Goal: Communication & Community: Share content

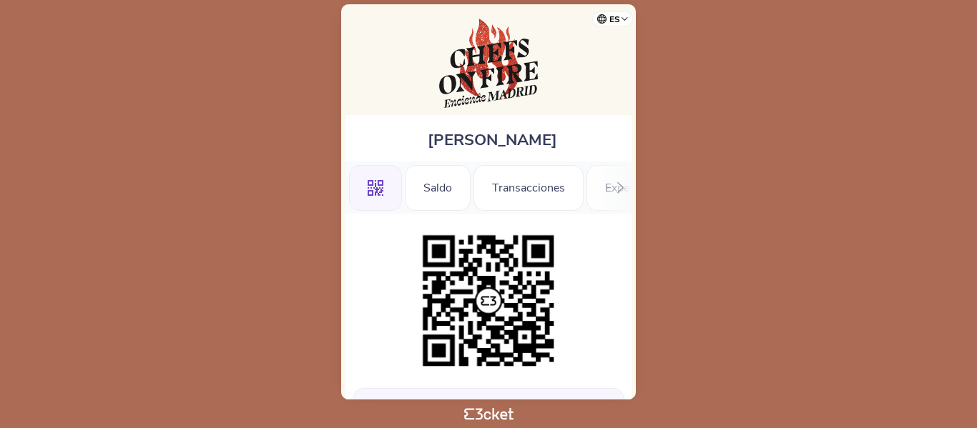
scroll to position [471, 0]
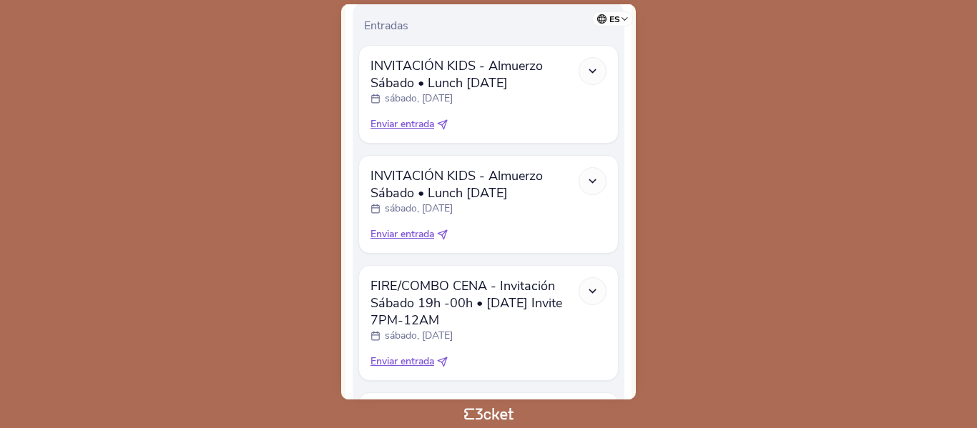
click at [631, 123] on div "Hay entradas para enviar Envíalos antes del evento Entradas INVITACIÓN KIDS - A…" at bounding box center [488, 293] width 286 height 1101
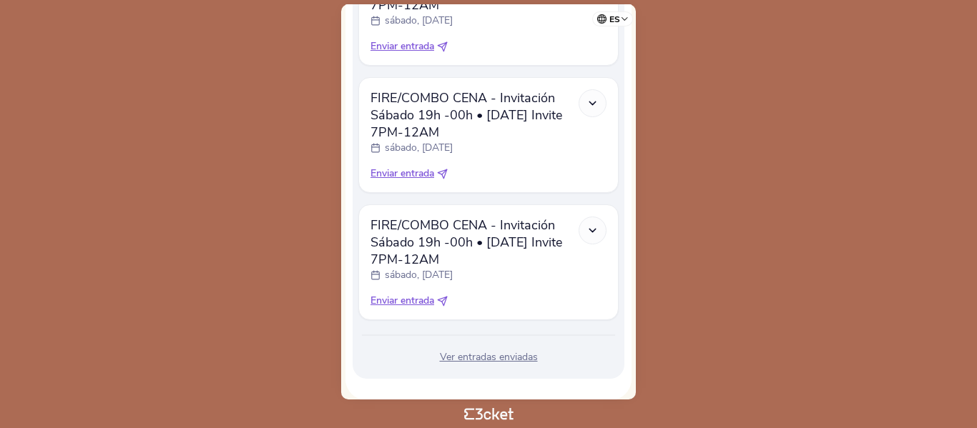
scroll to position [929, 0]
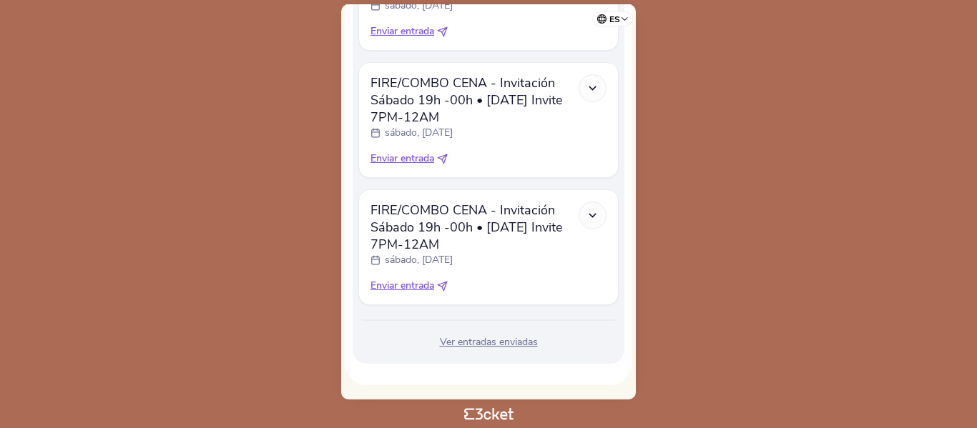
click at [483, 343] on div "Ver entradas enviadas" at bounding box center [488, 342] width 260 height 14
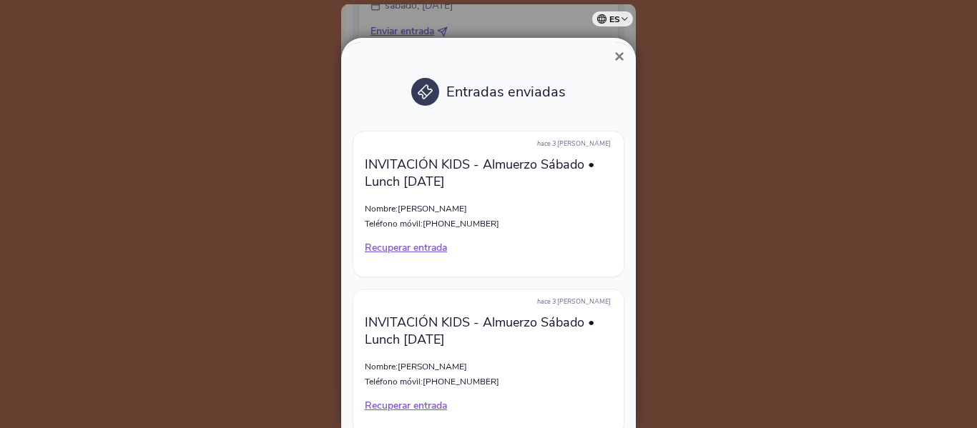
click at [633, 174] on div "× Entradas enviadas hace 3 días INVITACIÓN KIDS - Almuerzo Sábado • Lunch Satur…" at bounding box center [488, 233] width 295 height 390
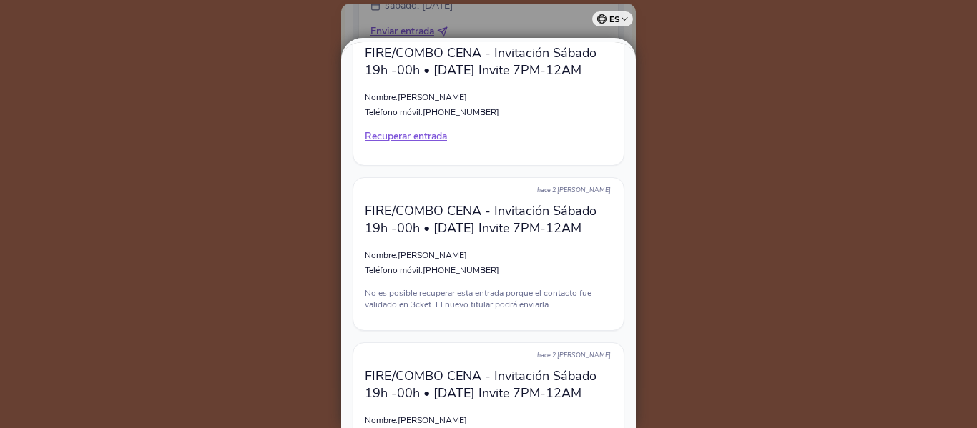
scroll to position [7723, 0]
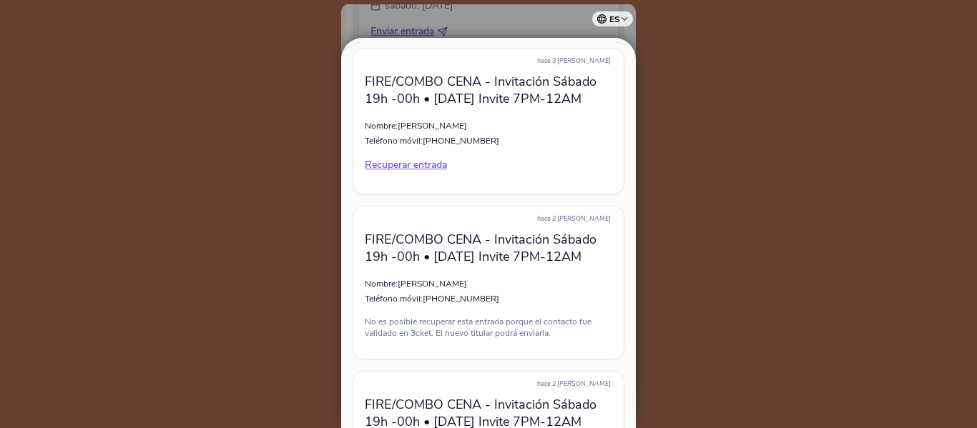
click at [631, 159] on div "× Entradas enviadas hace 3 días INVITACIÓN KIDS - Almuerzo Sábado • Lunch Satur…" at bounding box center [488, 233] width 295 height 390
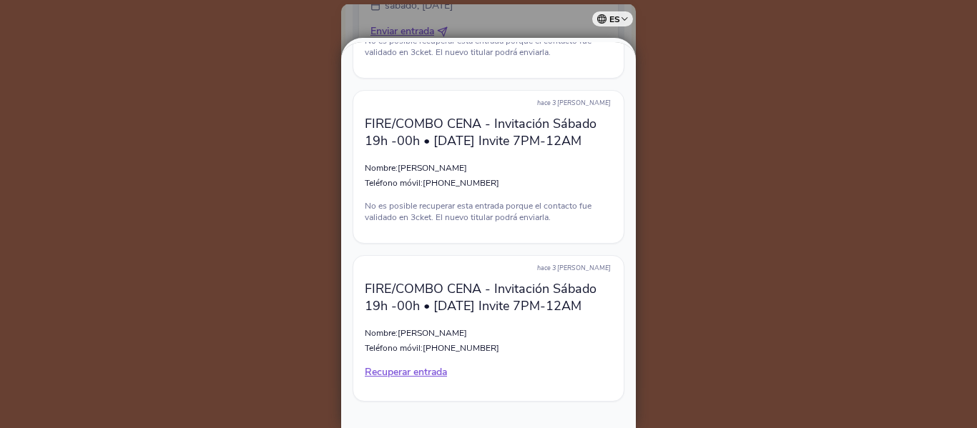
scroll to position [8667, 0]
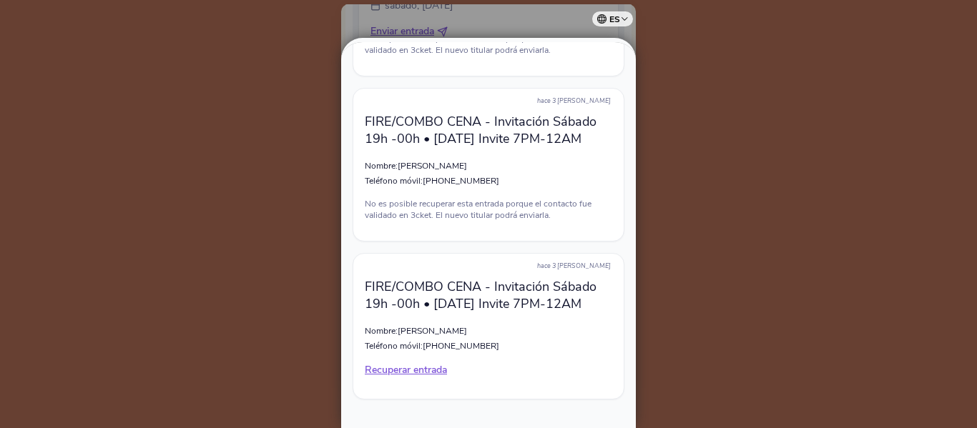
drag, startPoint x: 629, startPoint y: 275, endPoint x: 629, endPoint y: 292, distance: 17.2
click at [788, 272] on div at bounding box center [488, 214] width 977 height 428
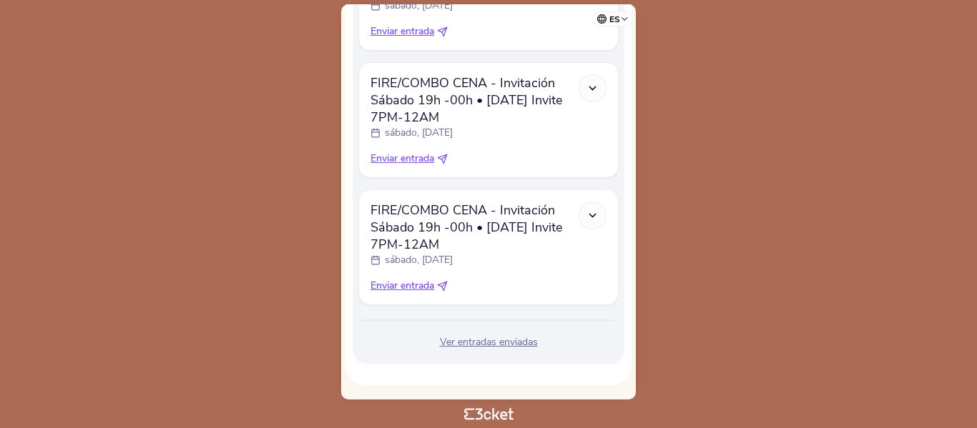
click at [631, 260] on div "Maria Blazquez .st0{fill-rule:evenodd;clip-rule:evenodd;} Saldo Transacciones E…" at bounding box center [488, 201] width 295 height 395
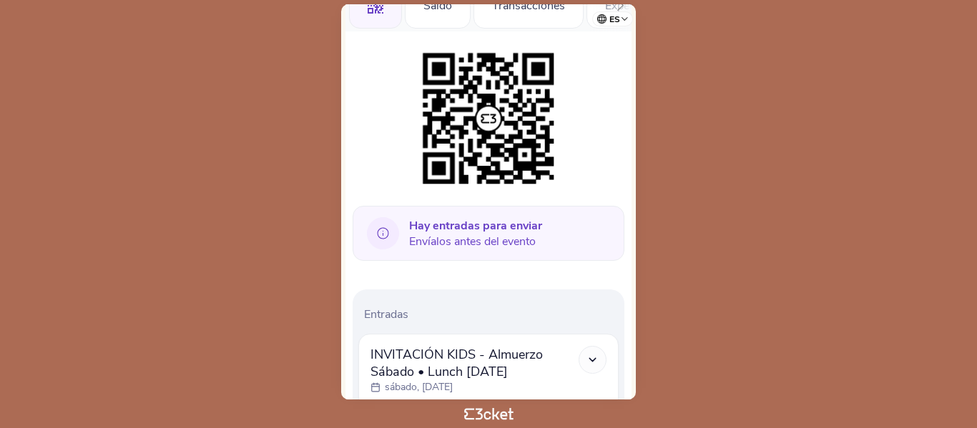
scroll to position [200, 0]
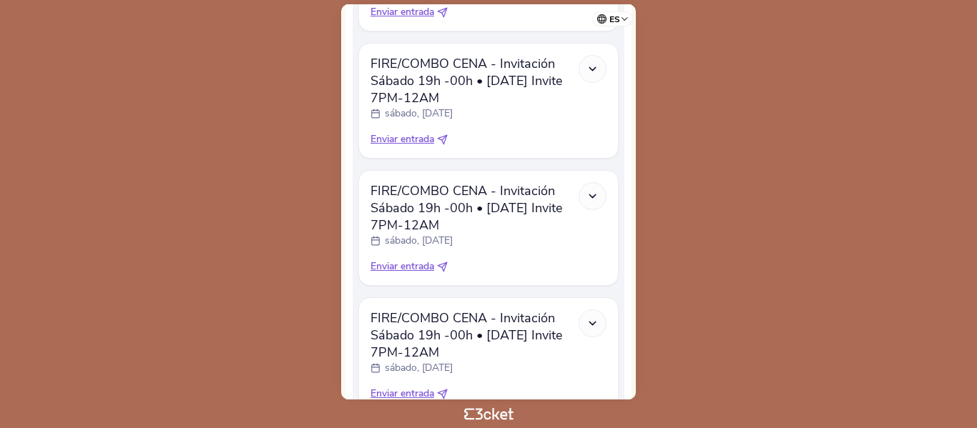
scroll to position [687, 0]
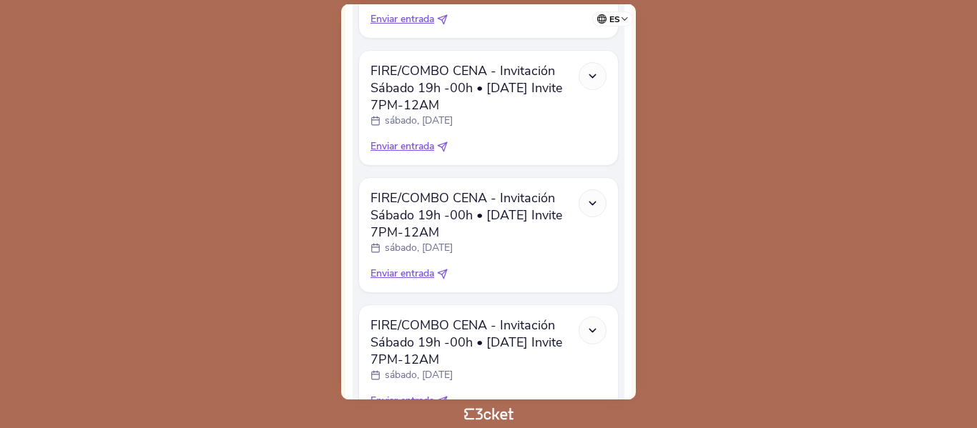
click at [417, 148] on span "Enviar entrada" at bounding box center [402, 146] width 64 height 14
select select "34"
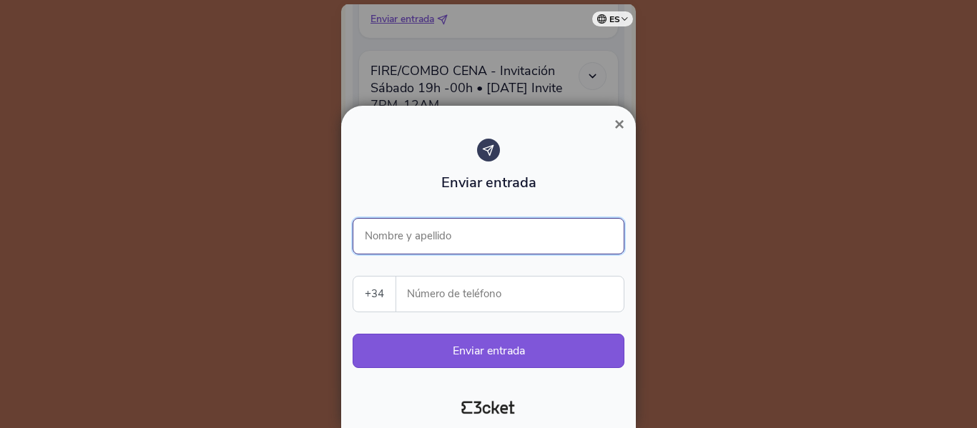
click at [420, 230] on input "Nombre y apellido" at bounding box center [489, 236] width 272 height 36
type input "Purificacion"
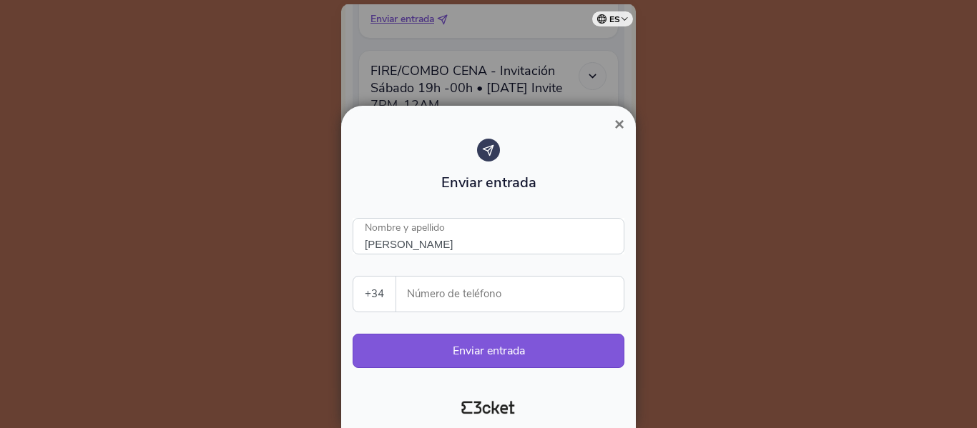
click at [436, 300] on input "Número de teléfono" at bounding box center [516, 294] width 216 height 35
paste input "659400307"
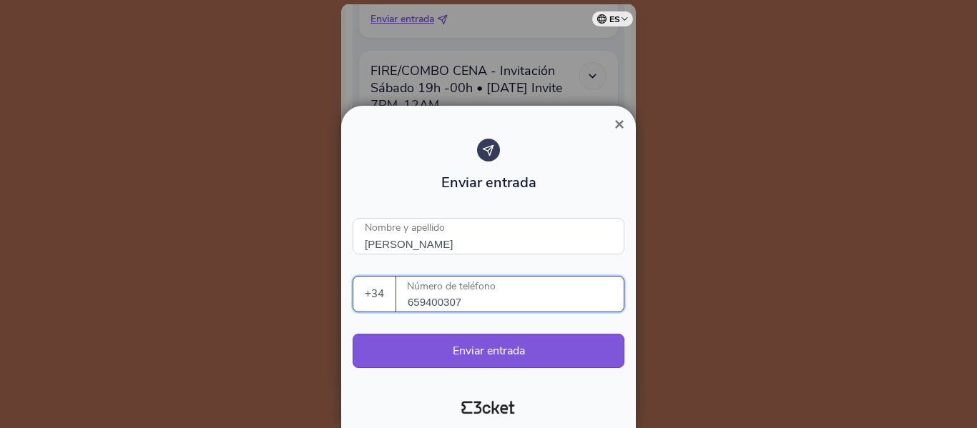
type input "659400307"
drag, startPoint x: 476, startPoint y: 305, endPoint x: 403, endPoint y: 302, distance: 72.3
click at [403, 302] on div "659400307 Número de teléfono" at bounding box center [509, 294] width 227 height 35
click at [485, 353] on button "Enviar entrada" at bounding box center [489, 351] width 272 height 34
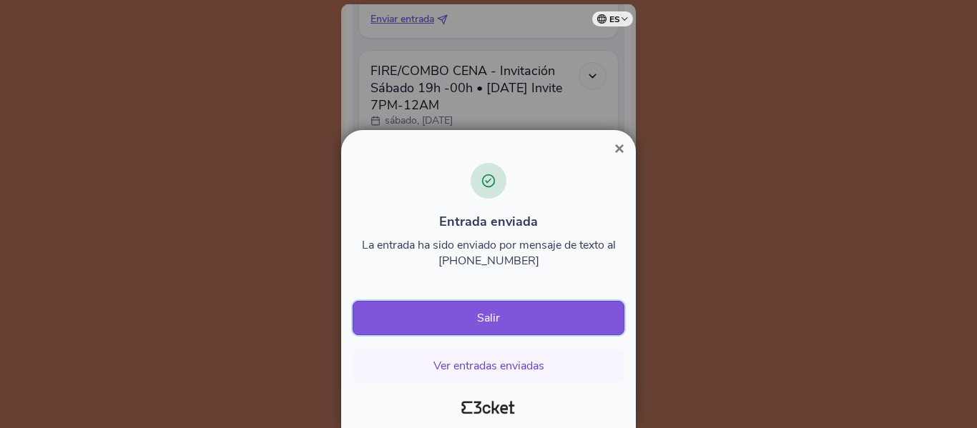
click at [483, 325] on button "Salir" at bounding box center [489, 318] width 272 height 34
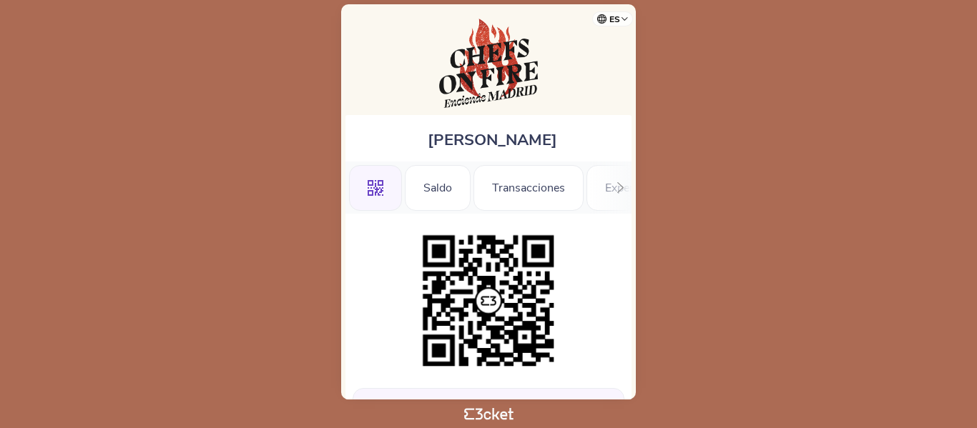
click at [627, 112] on div "[PERSON_NAME] .st0{fill-rule:evenodd;clip-rule:evenodd;} [GEOGRAPHIC_DATA] [GEO…" at bounding box center [488, 201] width 295 height 395
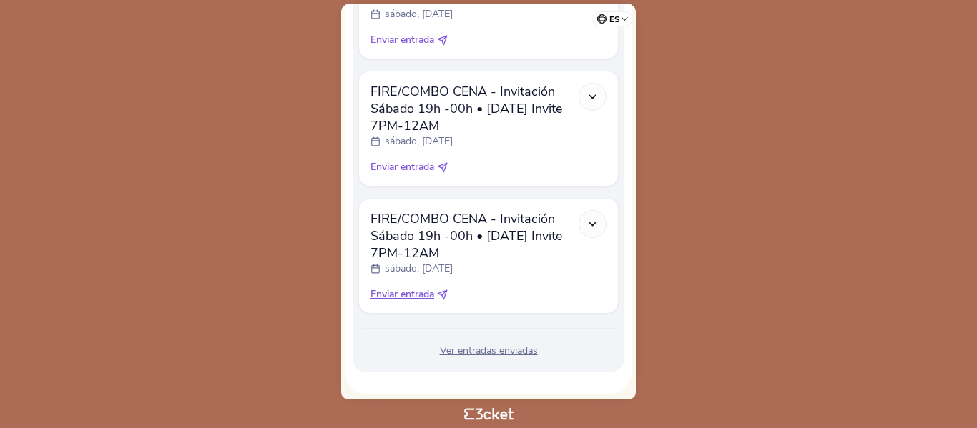
scroll to position [801, 0]
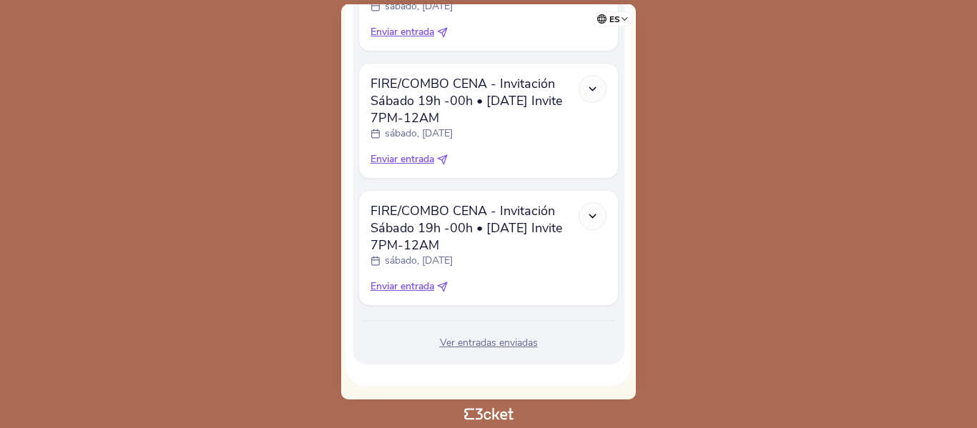
click at [418, 277] on div "FIRE/COMBO CENA - Invitación Sábado 19h -00h • Saturday Invite 7PM-12AM sábado,…" at bounding box center [488, 248] width 236 height 92
click at [418, 285] on span "Enviar entrada" at bounding box center [402, 287] width 64 height 14
select select "34"
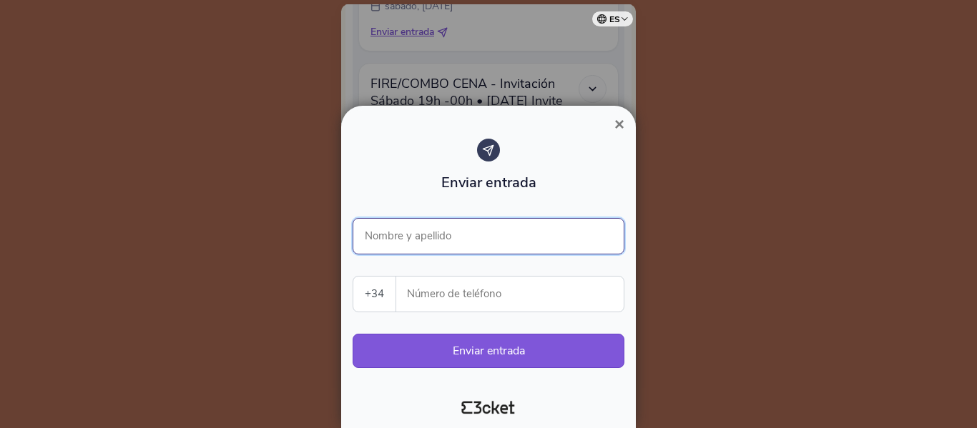
click at [421, 244] on input "Nombre y apellido" at bounding box center [489, 236] width 272 height 36
type input "Purificación"
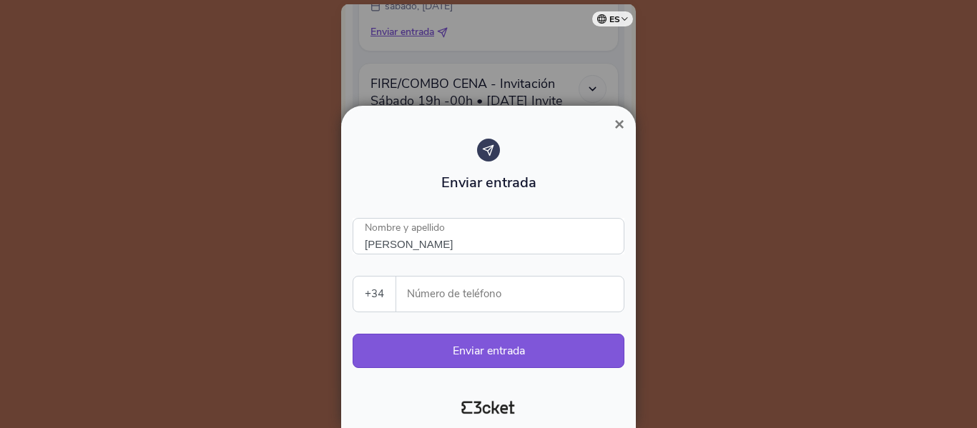
click at [427, 298] on input "Número de teléfono" at bounding box center [516, 294] width 216 height 35
paste input "659400307"
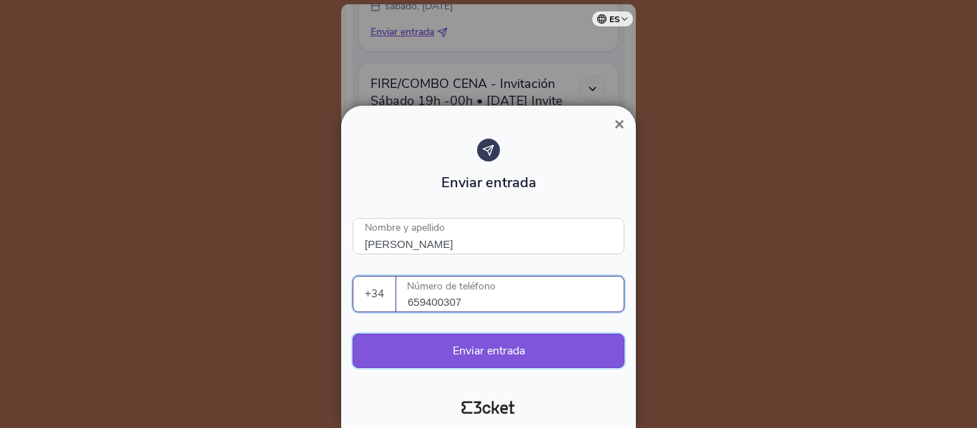
type input "659400307"
click at [460, 353] on button "Enviar entrada" at bounding box center [489, 351] width 272 height 34
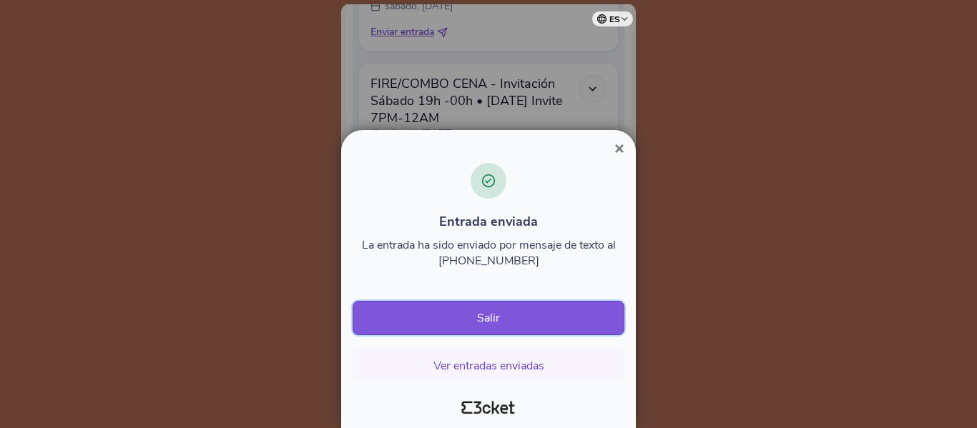
click at [462, 315] on button "Salir" at bounding box center [489, 318] width 272 height 34
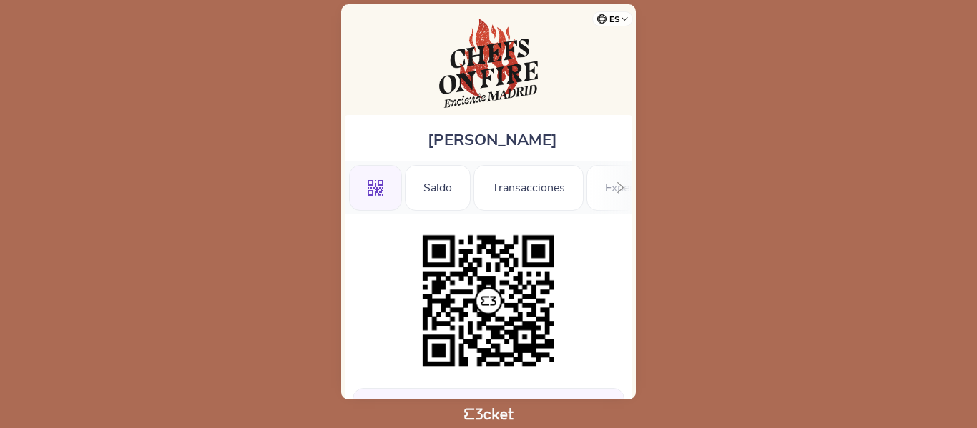
click at [601, 95] on div "[PERSON_NAME] .st0{fill-rule:evenodd;clip-rule:evenodd;} [GEOGRAPHIC_DATA] [GEO…" at bounding box center [488, 201] width 295 height 395
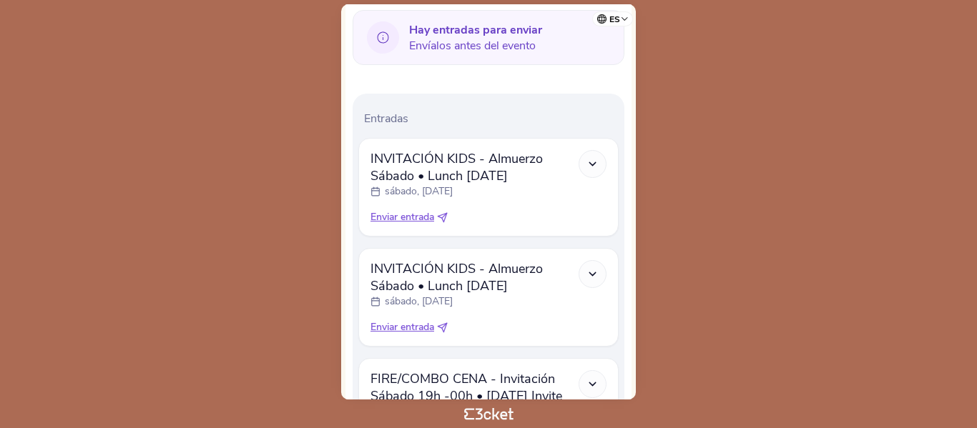
scroll to position [486, 0]
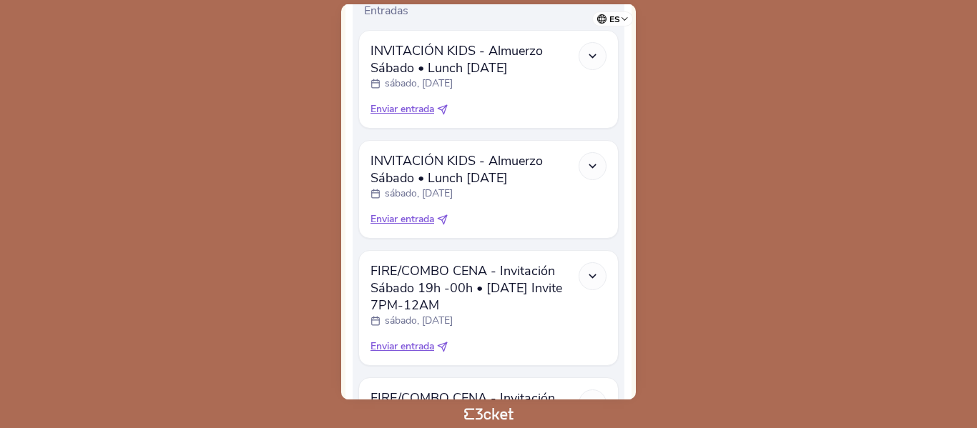
click at [400, 350] on span "Enviar entrada" at bounding box center [402, 347] width 64 height 14
select select "34"
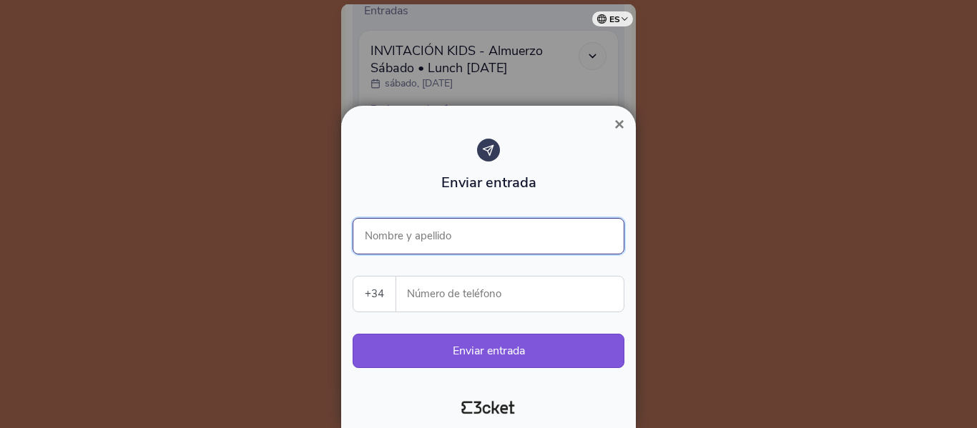
click at [442, 236] on input "Nombre y apellido" at bounding box center [489, 236] width 272 height 36
type input "Purificación"
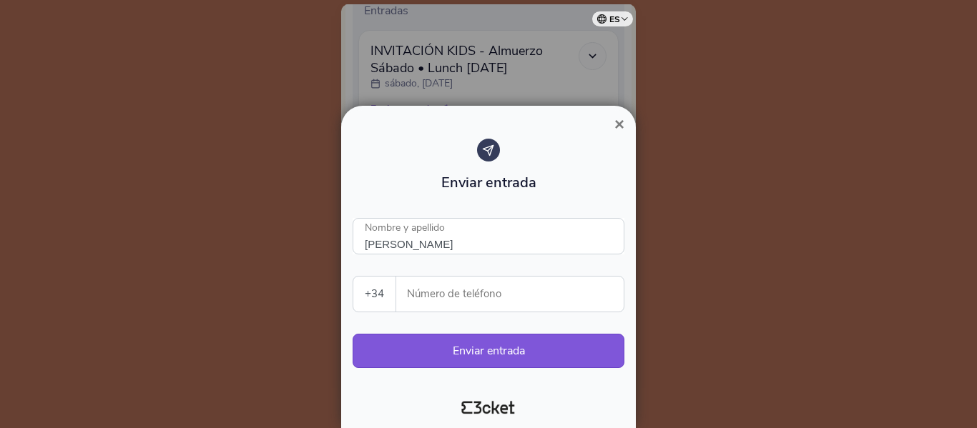
click at [436, 291] on input "Número de teléfono" at bounding box center [516, 294] width 216 height 35
paste input "659400307"
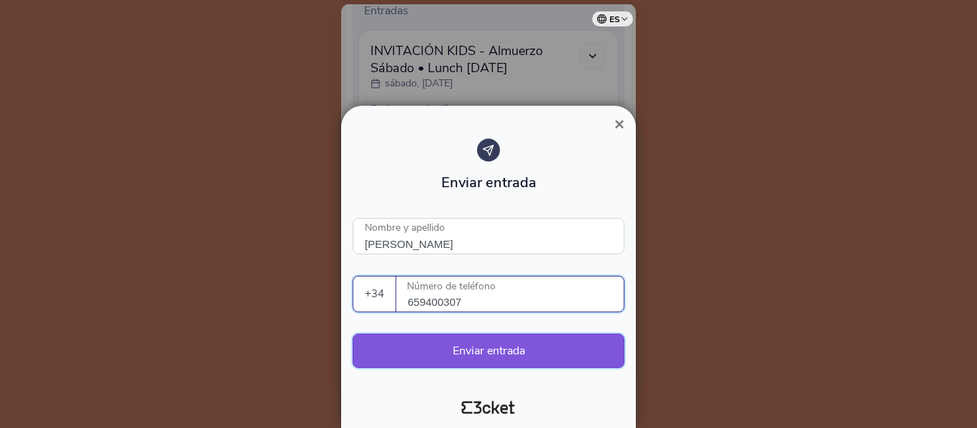
type input "659400307"
click at [453, 348] on button "Enviar entrada" at bounding box center [489, 351] width 272 height 34
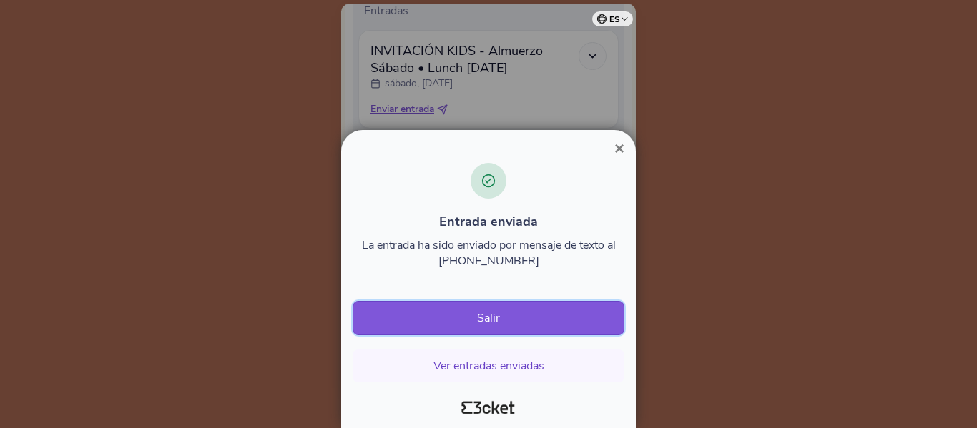
click at [472, 323] on button "Salir" at bounding box center [489, 318] width 272 height 34
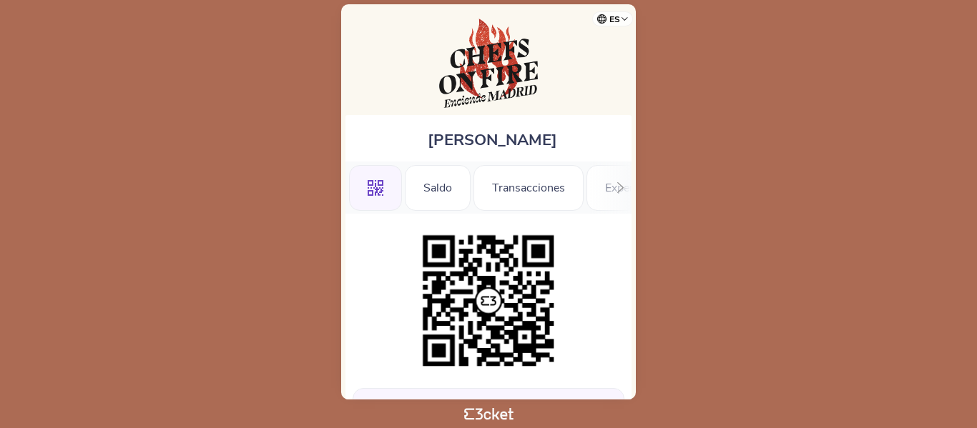
click at [622, 248] on div at bounding box center [489, 301] width 272 height 146
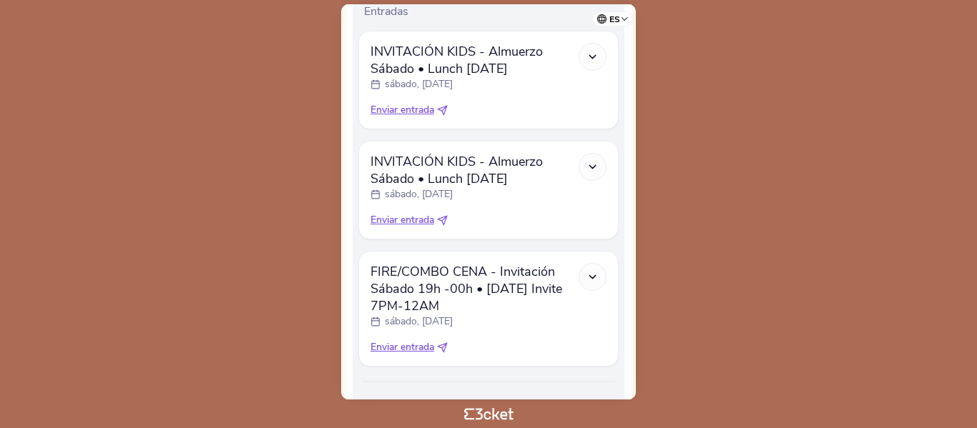
scroll to position [486, 0]
click at [408, 345] on span "Enviar entrada" at bounding box center [402, 347] width 64 height 14
select select "34"
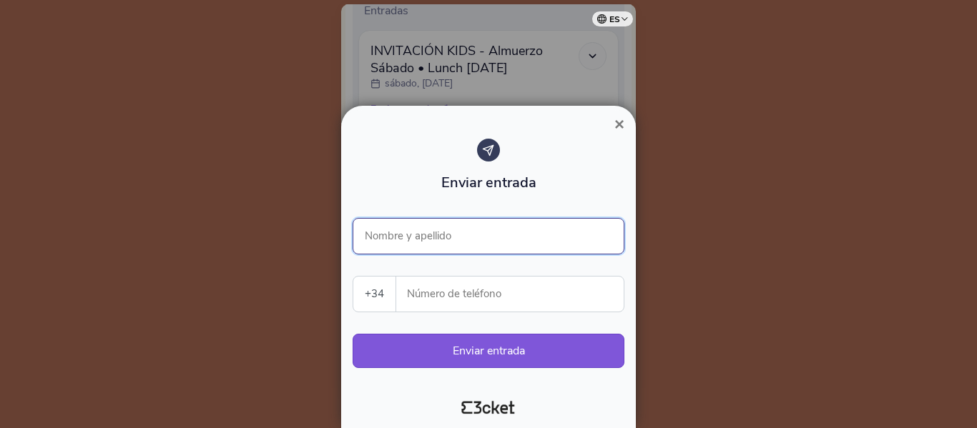
click at [413, 247] on input "Nombre y apellido" at bounding box center [489, 236] width 272 height 36
type input "Purificación"
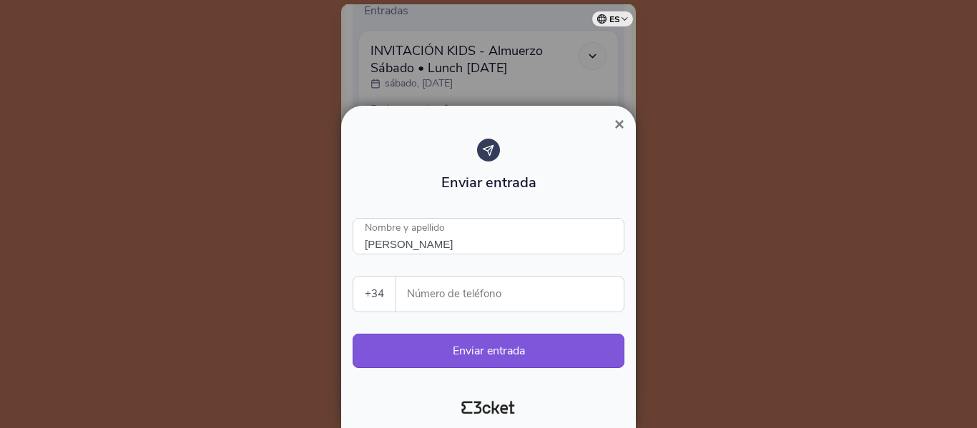
click at [425, 291] on input "Número de teléfono" at bounding box center [516, 294] width 216 height 35
paste input "659400307"
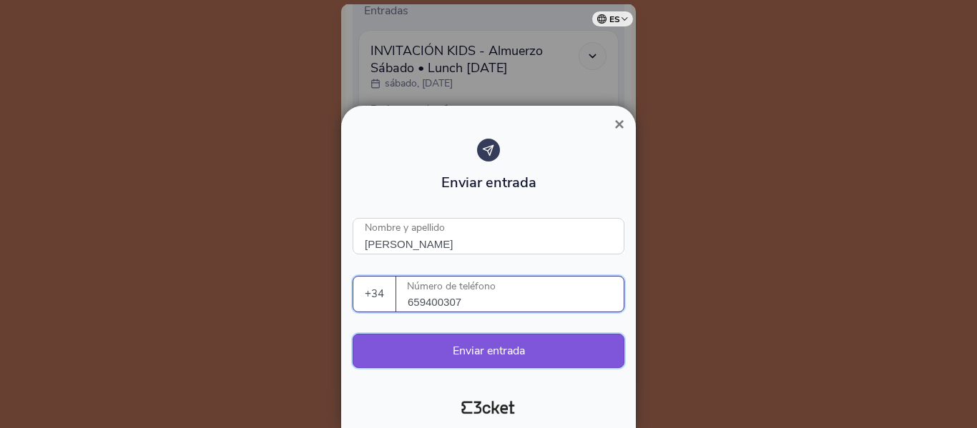
type input "659400307"
click at [480, 350] on button "Enviar entrada" at bounding box center [489, 351] width 272 height 34
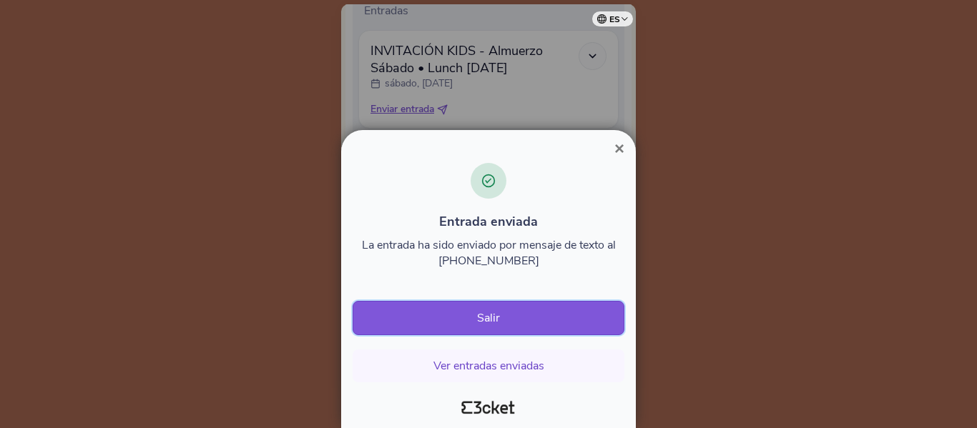
click at [486, 316] on button "Salir" at bounding box center [489, 318] width 272 height 34
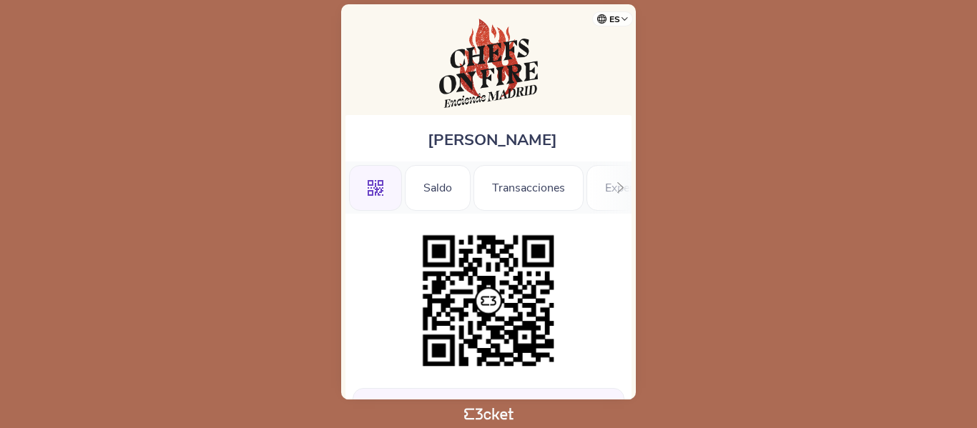
click at [616, 81] on div "[PERSON_NAME] .st0{fill-rule:evenodd;clip-rule:evenodd;} [GEOGRAPHIC_DATA] [GEO…" at bounding box center [488, 201] width 295 height 395
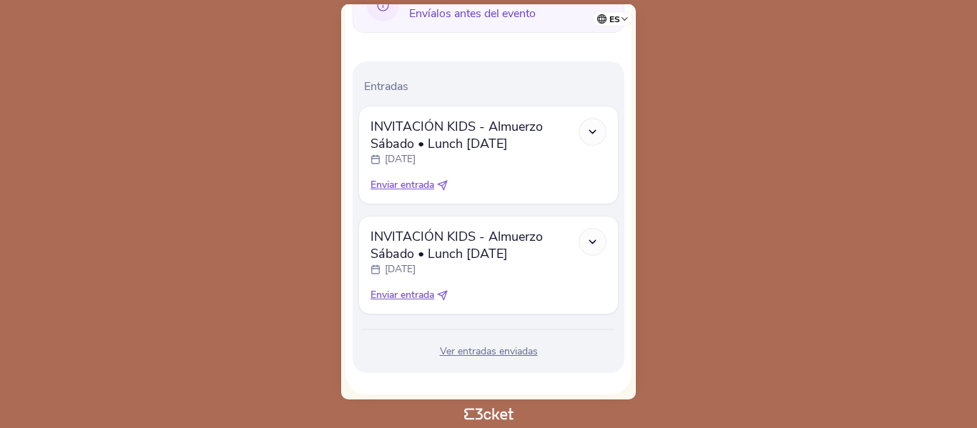
scroll to position [420, 0]
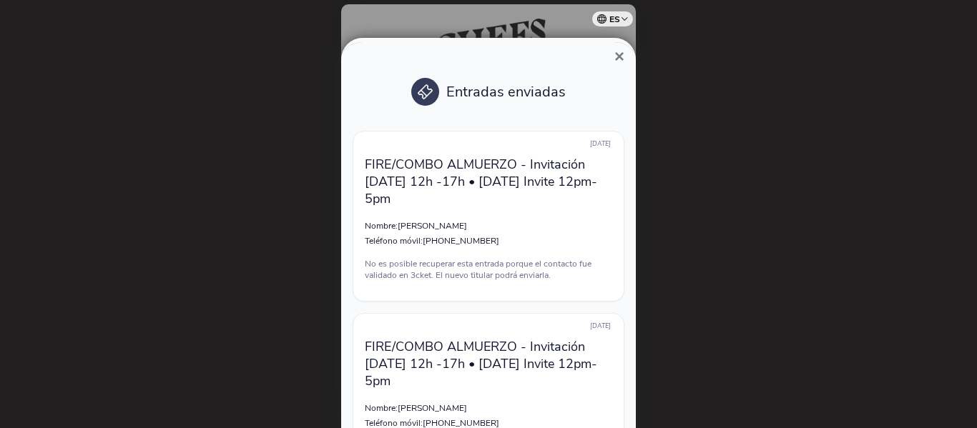
scroll to position [5890, 0]
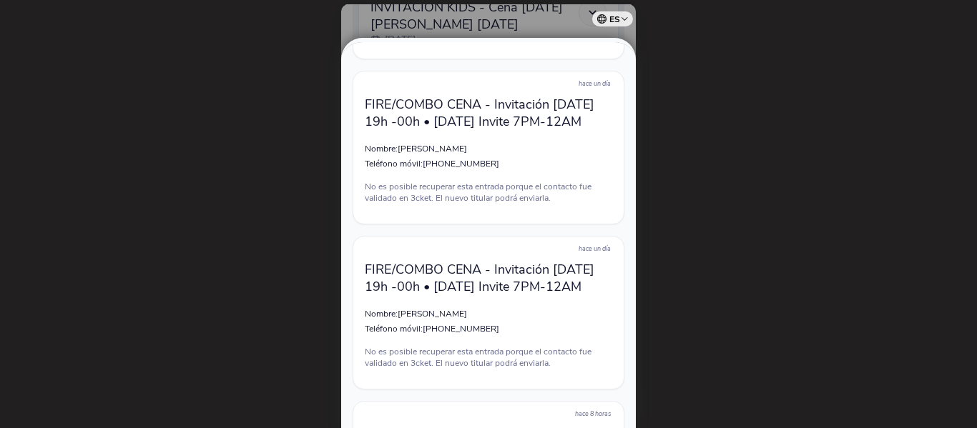
click at [701, 124] on div at bounding box center [488, 214] width 977 height 428
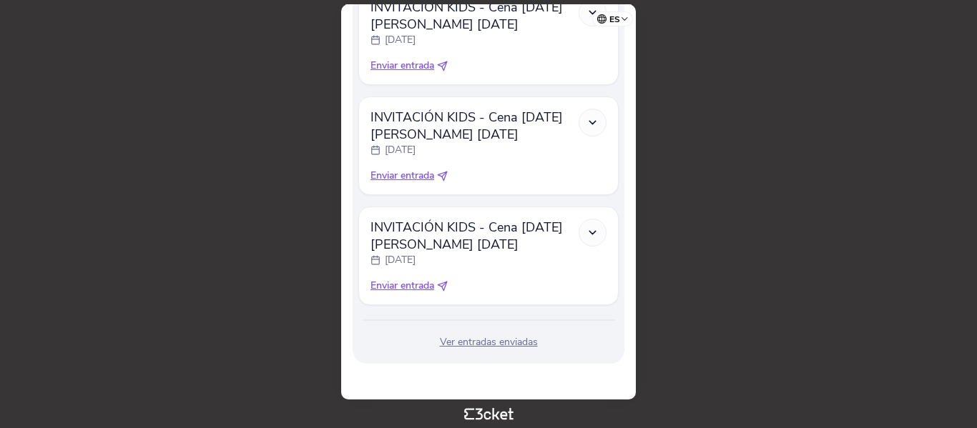
click at [748, 259] on body "es Português (Portugal) English Español Catalan Français Maria Blazquez .st0{fi…" at bounding box center [488, 214] width 965 height 417
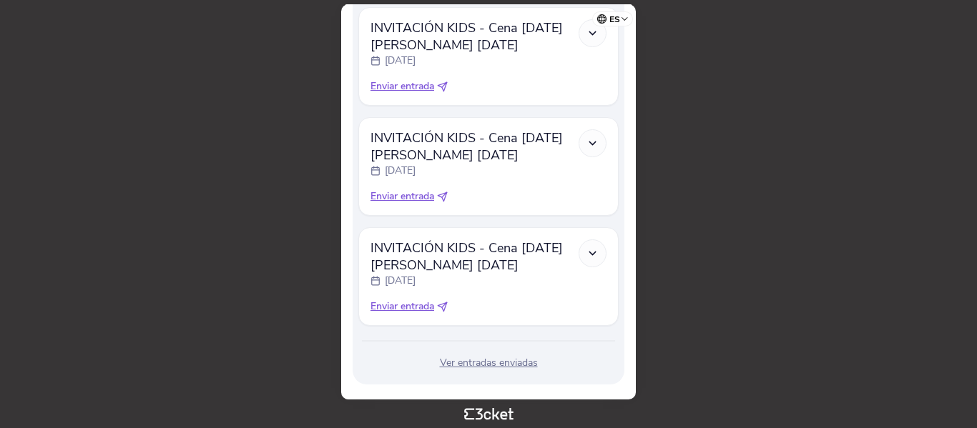
drag, startPoint x: 624, startPoint y: 288, endPoint x: 635, endPoint y: 15, distance: 273.4
click at [635, 15] on div "Maria Blazquez .st0{fill-rule:evenodd;clip-rule:evenodd;} Saldo Transacciones E…" at bounding box center [488, 201] width 295 height 395
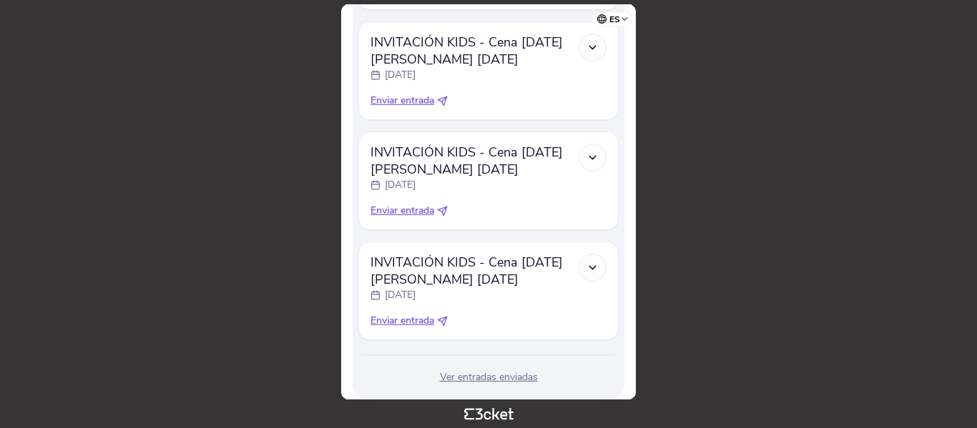
drag, startPoint x: 677, startPoint y: 117, endPoint x: 673, endPoint y: 56, distance: 60.9
click at [673, 56] on body "es Português (Portugal) English Español Catalan Français Maria Blazquez .st0{fi…" at bounding box center [488, 214] width 965 height 417
drag, startPoint x: 917, startPoint y: 265, endPoint x: 699, endPoint y: 16, distance: 331.9
click at [699, 16] on body "es Português (Portugal) English Español Catalan Français Maria Blazquez .st0{fi…" at bounding box center [488, 214] width 965 height 417
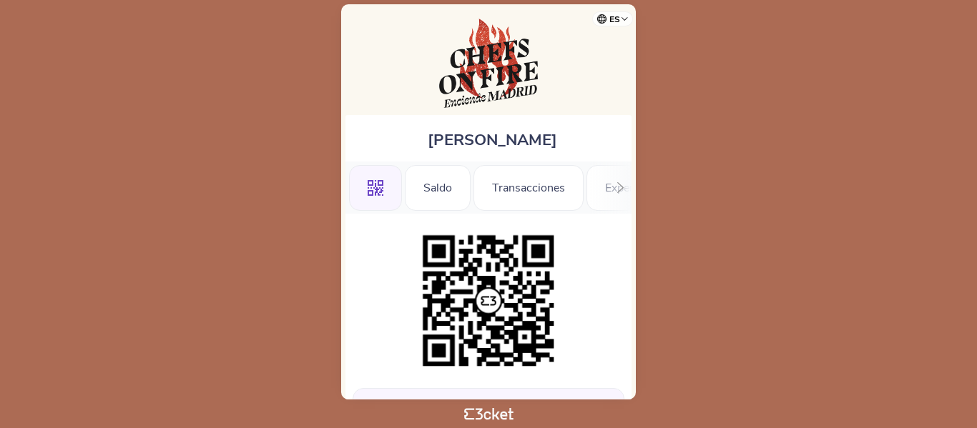
click at [616, 260] on div at bounding box center [489, 301] width 272 height 146
